Goal: Task Accomplishment & Management: Complete application form

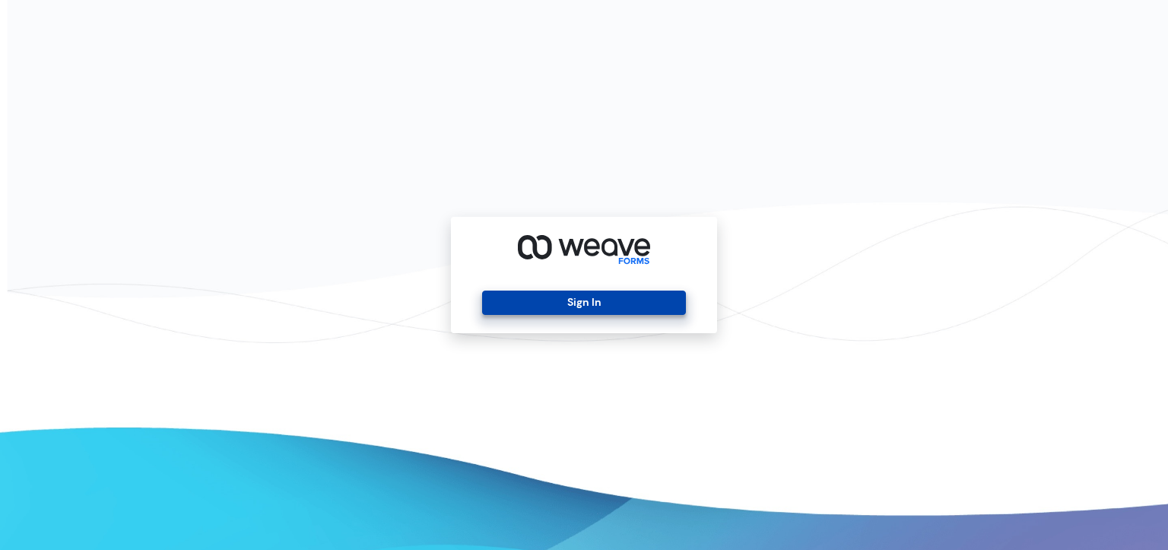
click at [509, 312] on button "Sign In" at bounding box center [583, 303] width 203 height 24
